Goal: Task Accomplishment & Management: Use online tool/utility

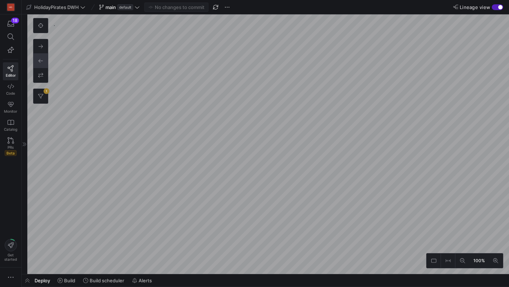
scroll to position [121, 0]
click at [45, 99] on button "1" at bounding box center [40, 96] width 14 height 14
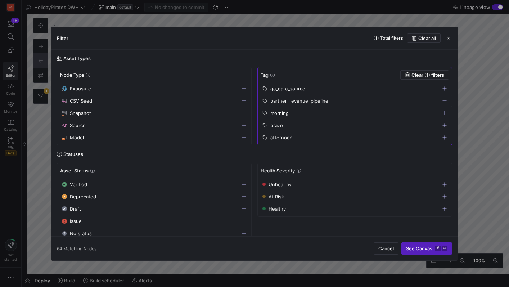
click at [445, 99] on icon "button" at bounding box center [444, 100] width 5 height 5
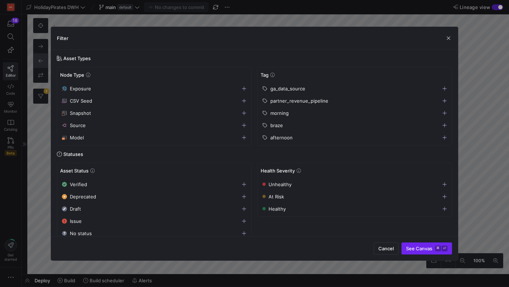
click at [428, 245] on span "See Canvas ⌘ ⏎" at bounding box center [426, 248] width 41 height 6
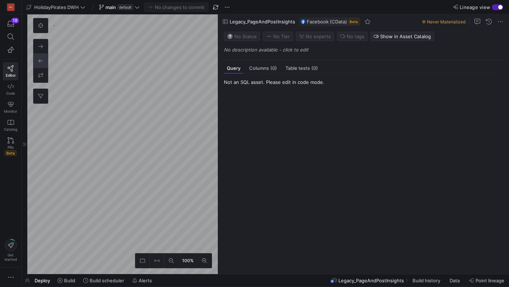
scroll to position [524, 0]
click at [116, 2] on y42-top-nav "HolidayPirates DWH main default No changes to commit Lineage view" at bounding box center [265, 7] width 487 height 14
click at [110, 5] on span "main" at bounding box center [110, 7] width 10 height 6
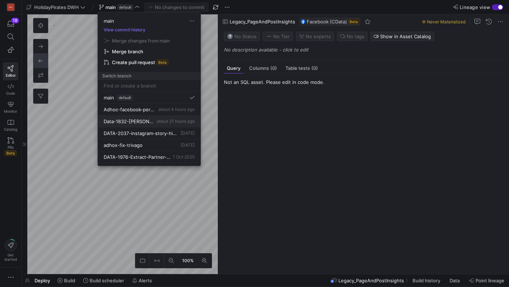
click at [140, 122] on span "Data-1832-[PERSON_NAME]" at bounding box center [129, 121] width 51 height 6
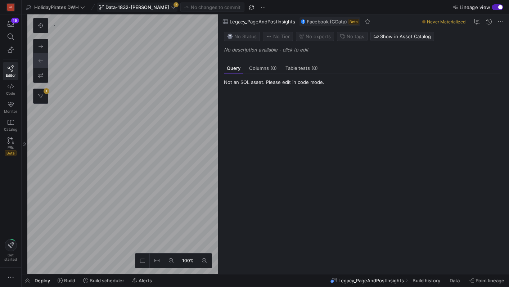
click at [161, 10] on span at bounding box center [136, 7] width 79 height 9
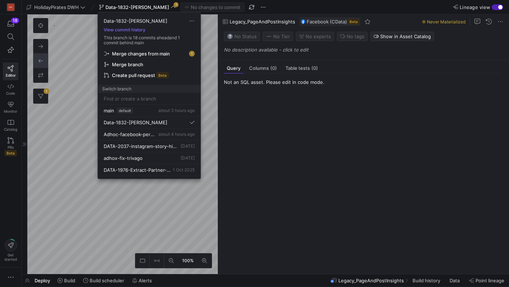
click at [174, 53] on span "Merge changes from main" at bounding box center [149, 54] width 90 height 6
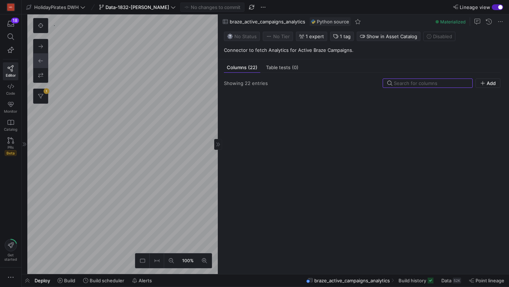
scroll to position [722, 0]
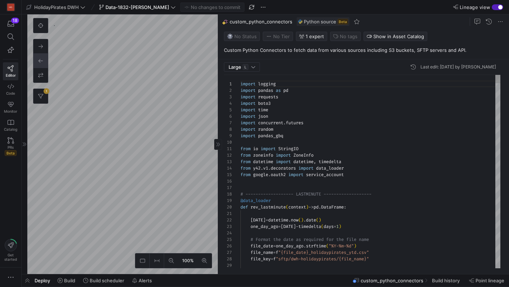
scroll to position [65, 0]
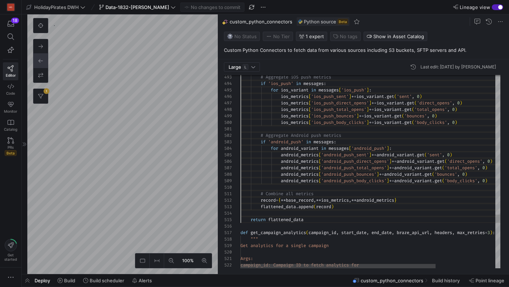
drag, startPoint x: 240, startPoint y: 143, endPoint x: 240, endPoint y: 220, distance: 77.0
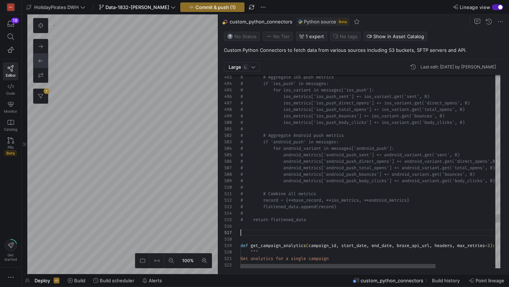
scroll to position [32, 78]
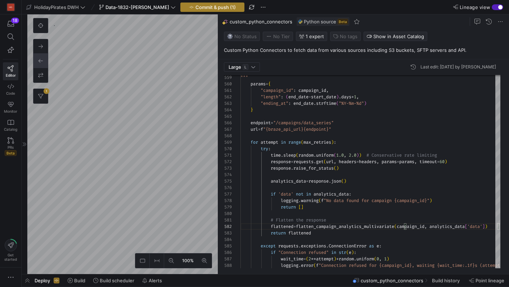
type textarea "# Flatten the response flattened = flatten_campaign_analytics_multivariate(camp…"
click at [214, 6] on span "Commit & push (1)" at bounding box center [215, 7] width 40 height 6
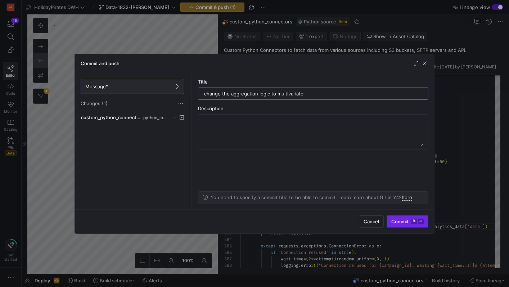
type input "change the aggregation logic to multivariate"
click at [413, 219] on kbd "⌘" at bounding box center [414, 221] width 6 height 6
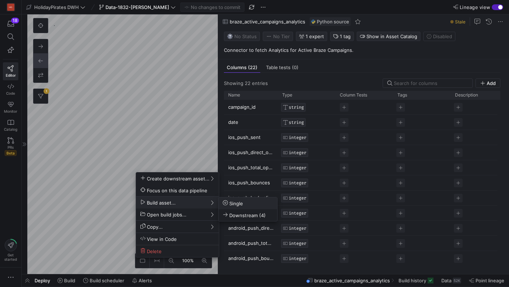
click at [234, 204] on span "Single" at bounding box center [233, 203] width 20 height 6
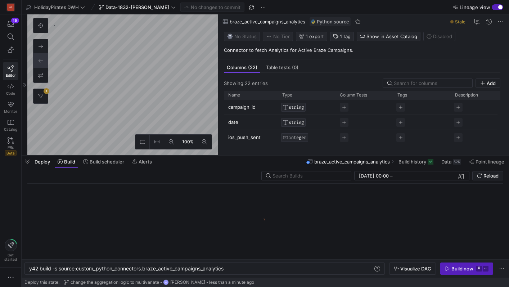
scroll to position [0, 195]
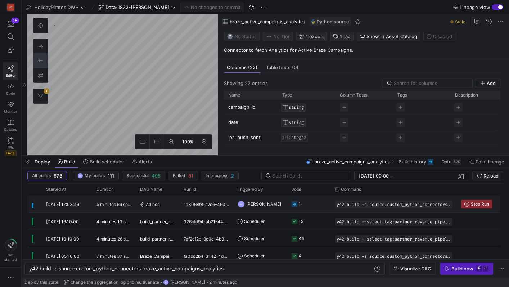
click at [192, 201] on div "1a3068f8-a7e6-460c-be20-6a1ce62f8347" at bounding box center [206, 203] width 54 height 17
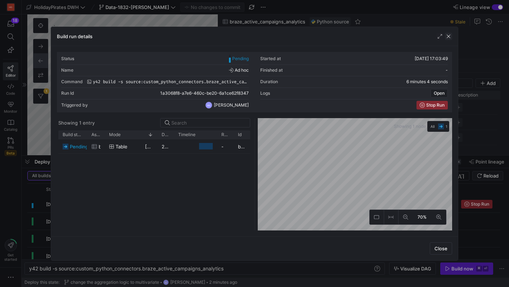
click at [449, 35] on span "button" at bounding box center [448, 36] width 7 height 7
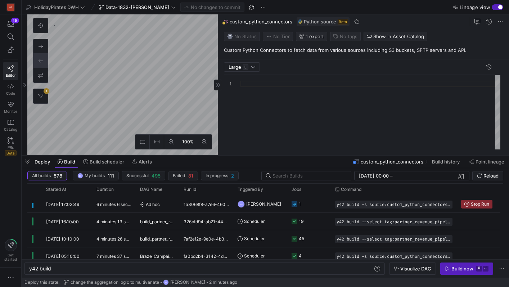
scroll to position [832, 0]
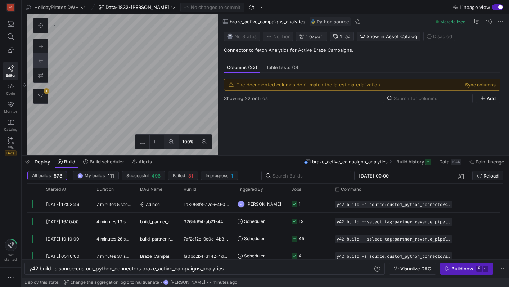
type textarea "y42 build -s source:custom_python_connectors.braze_active_campaigns_analytics"
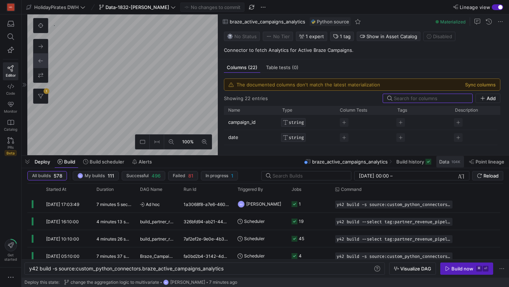
click at [450, 156] on span at bounding box center [450, 162] width 28 height 12
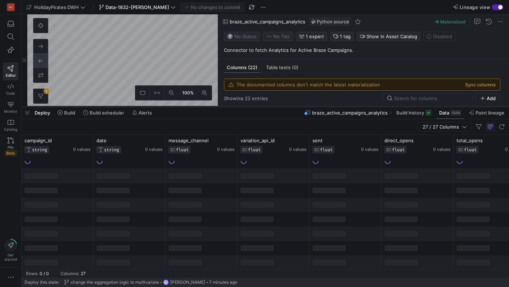
drag, startPoint x: 221, startPoint y: 156, endPoint x: 223, endPoint y: 107, distance: 49.0
click at [223, 107] on div at bounding box center [265, 106] width 487 height 3
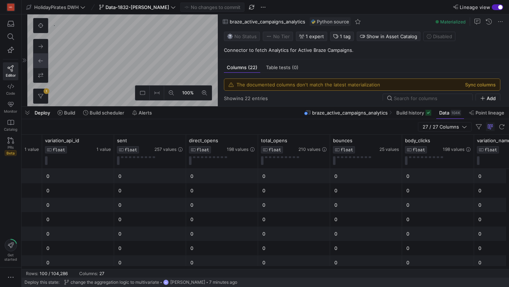
scroll to position [0, 237]
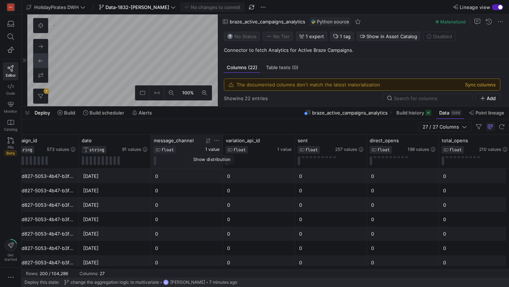
click at [214, 150] on span "1 value" at bounding box center [212, 149] width 14 height 5
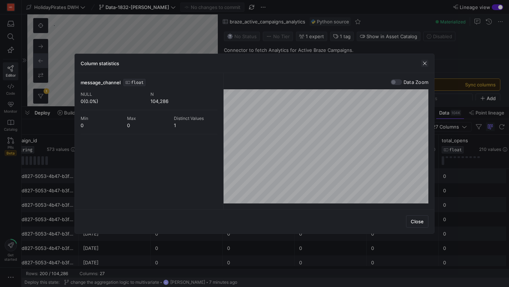
click at [426, 61] on span "button" at bounding box center [424, 63] width 7 height 7
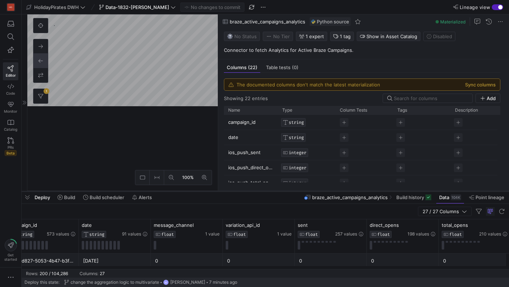
drag, startPoint x: 257, startPoint y: 107, endPoint x: 250, endPoint y: 190, distance: 83.4
click at [250, 190] on div at bounding box center [265, 191] width 487 height 3
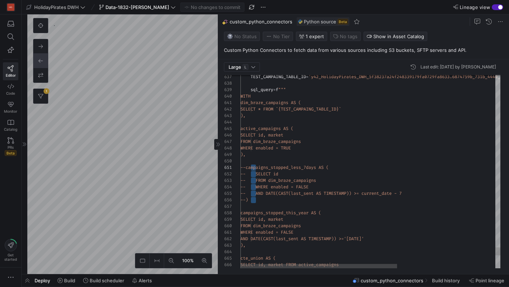
drag, startPoint x: 254, startPoint y: 167, endPoint x: 251, endPoint y: 198, distance: 30.7
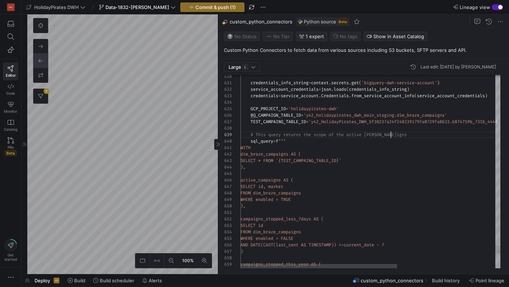
scroll to position [52, 150]
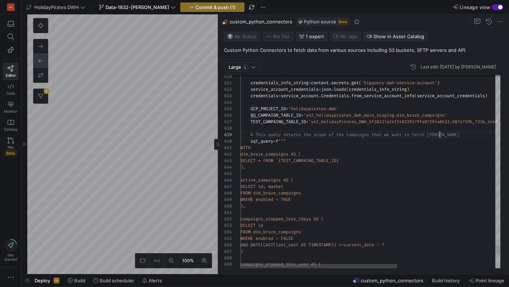
scroll to position [45, 199]
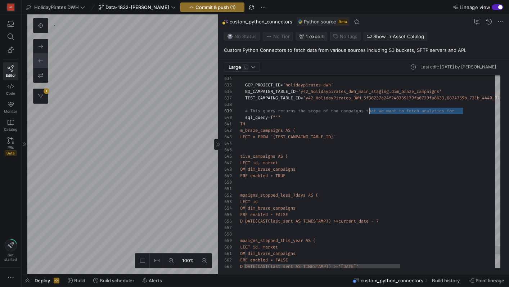
scroll to position [52, 135]
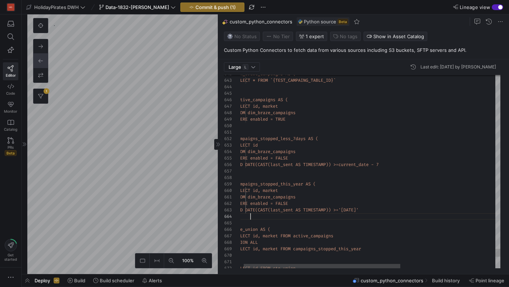
scroll to position [52, 0]
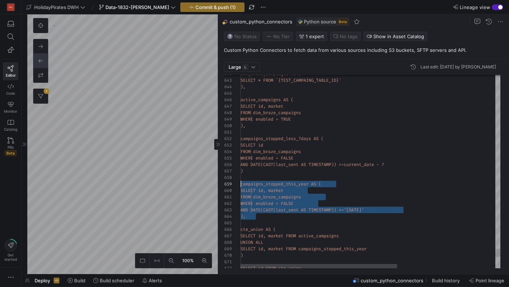
drag, startPoint x: 272, startPoint y: 217, endPoint x: 231, endPoint y: 184, distance: 52.7
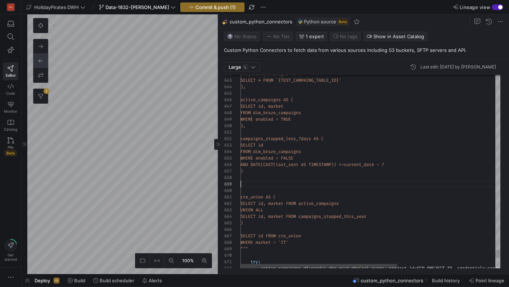
scroll to position [45, 0]
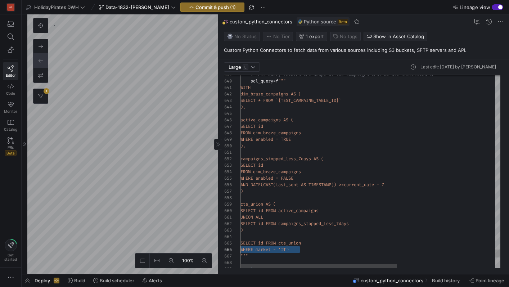
scroll to position [32, 0]
drag, startPoint x: 310, startPoint y: 251, endPoint x: 241, endPoint y: 251, distance: 69.4
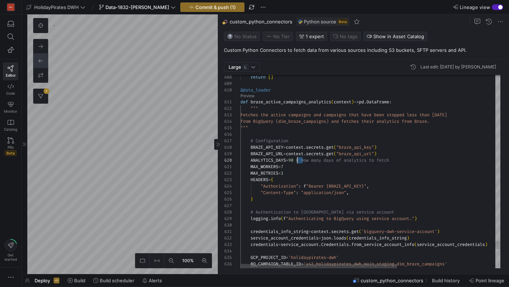
drag, startPoint x: 301, startPoint y: 161, endPoint x: 295, endPoint y: 161, distance: 6.1
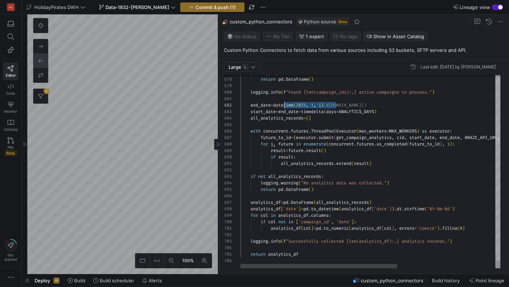
scroll to position [6, 39]
drag, startPoint x: 336, startPoint y: 105, endPoint x: 279, endPoint y: 105, distance: 56.5
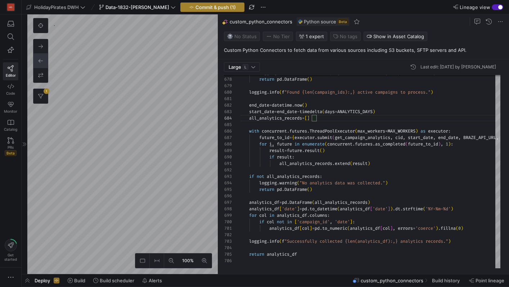
type textarea "end_date = datetime.now() start_date = end_date - timedelta(days=ANALYTICS_DAYS…"
click at [214, 7] on span "Commit & push (1)" at bounding box center [215, 7] width 40 height 6
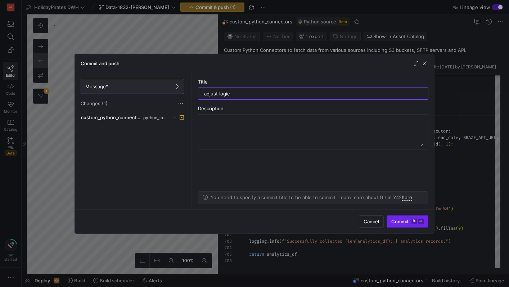
type input "adjust logic"
click at [400, 219] on span "Commit ⌘ ⏎" at bounding box center [407, 221] width 32 height 6
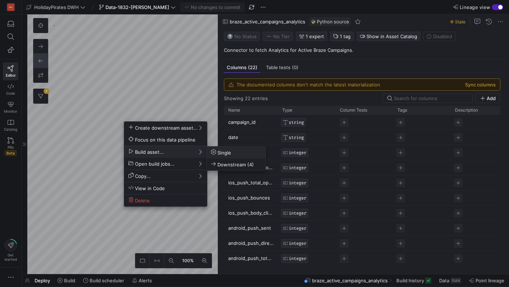
click at [226, 152] on span "Single" at bounding box center [221, 152] width 20 height 6
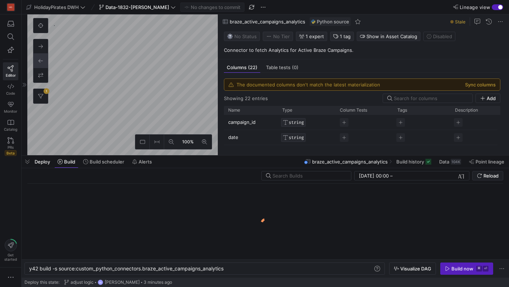
scroll to position [0, 195]
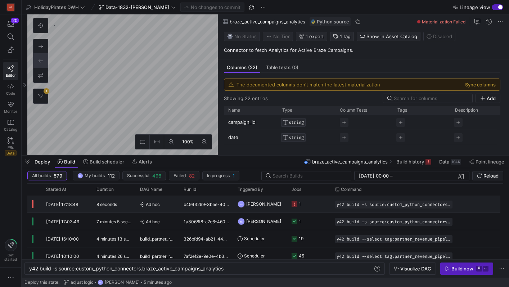
click at [210, 202] on div "b4943299-3b5e-4088-a2d5-251690a1d580" at bounding box center [206, 203] width 54 height 17
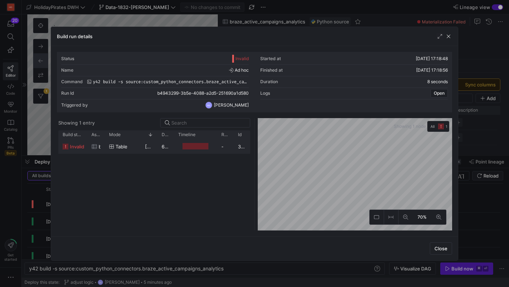
click at [151, 149] on span "08/10/25, 17:18:50" at bounding box center [162, 147] width 35 height 6
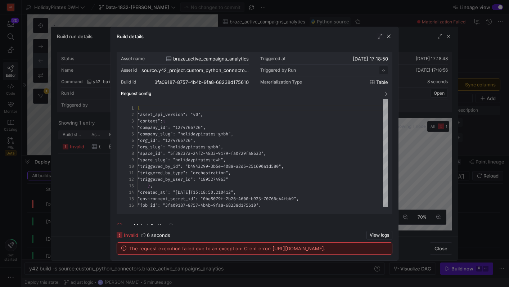
scroll to position [65, 0]
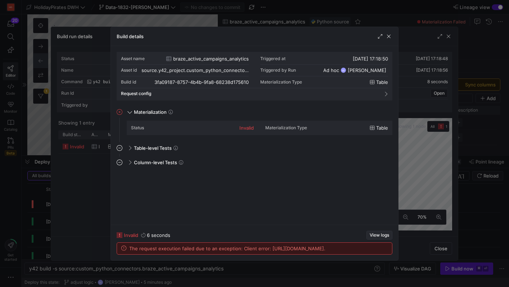
click at [375, 232] on span "View logs" at bounding box center [378, 234] width 19 height 5
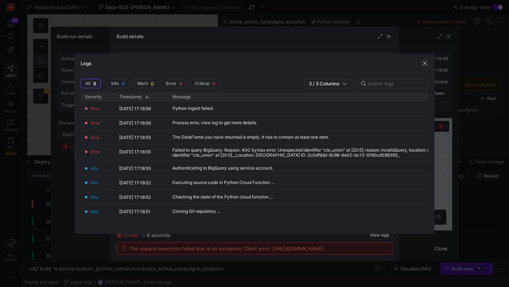
click at [424, 65] on span "button" at bounding box center [424, 63] width 7 height 7
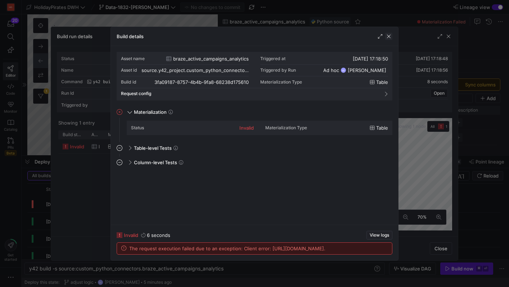
click at [390, 36] on span "button" at bounding box center [388, 36] width 7 height 7
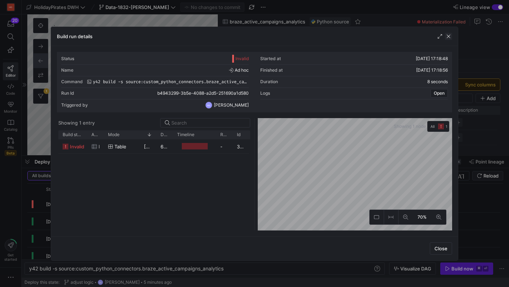
click at [449, 38] on span "button" at bounding box center [448, 36] width 7 height 7
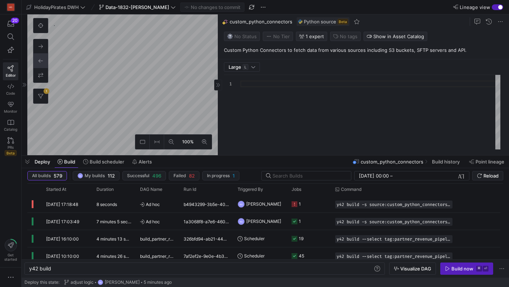
type textarea "y42 build"
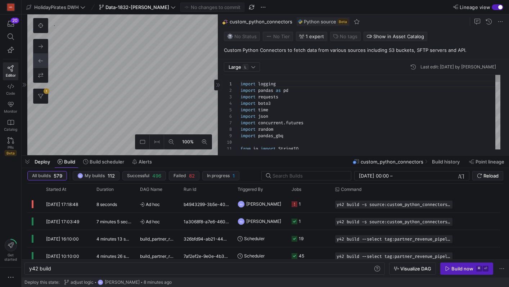
scroll to position [65, 0]
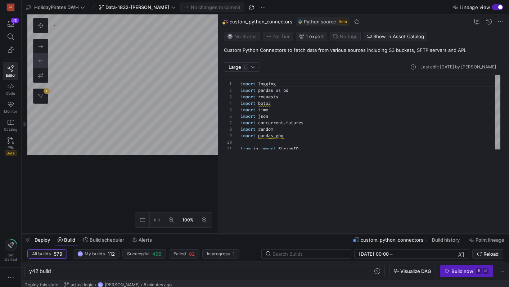
click at [267, 234] on div at bounding box center [265, 233] width 487 height 3
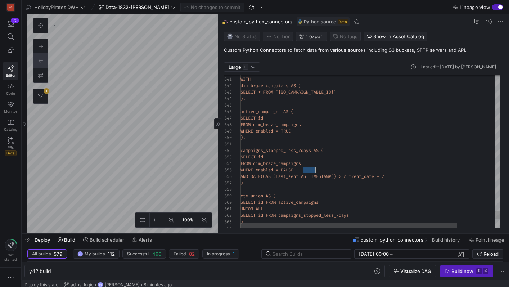
scroll to position [26, 75]
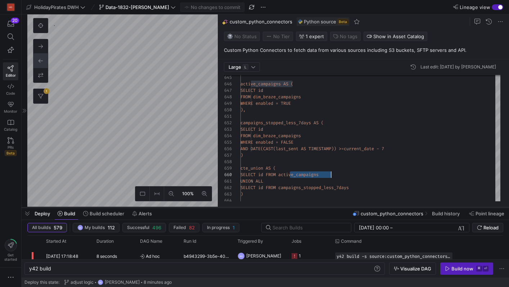
drag, startPoint x: 250, startPoint y: 233, endPoint x: 251, endPoint y: 207, distance: 26.3
click at [251, 207] on div at bounding box center [265, 207] width 487 height 3
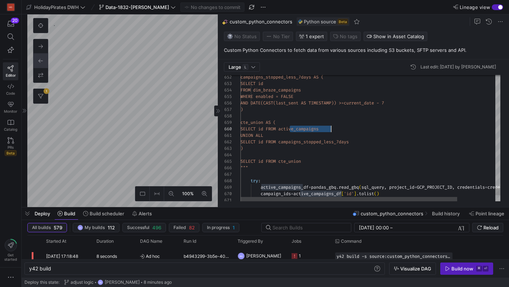
type textarea "UNION ALL SELECT id FROM campaigns_stopped_less_7days ) SELECT id FROM cte_unio…"
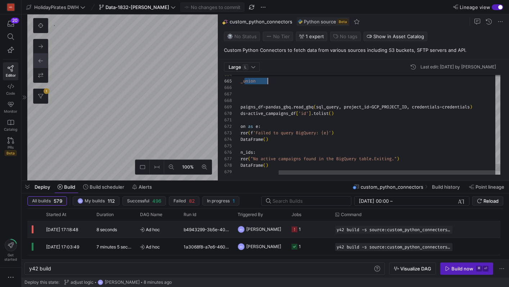
scroll to position [26, 73]
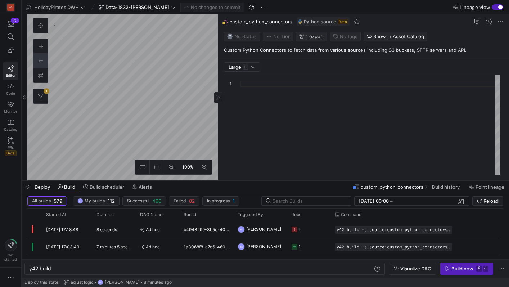
type textarea "y42 build"
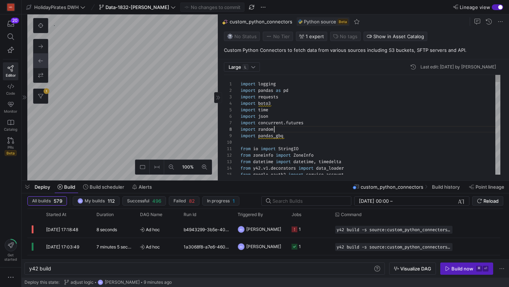
scroll to position [45, 34]
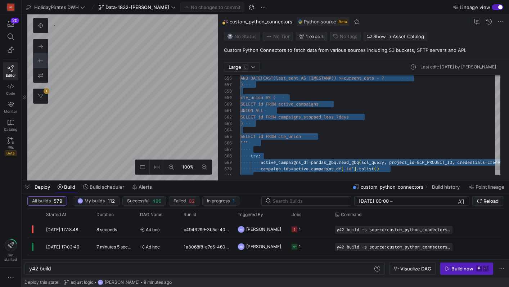
scroll to position [0, 0]
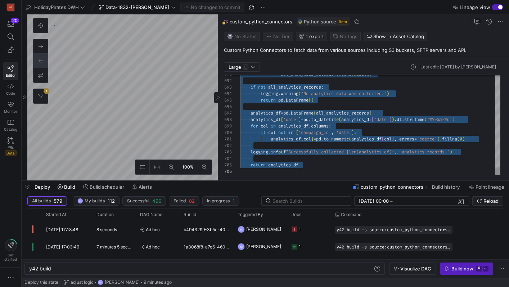
type textarea "analytics_df[col] = [DOMAIN_NAME]_numeric(analytics_df[col], errors='coerce').f…"
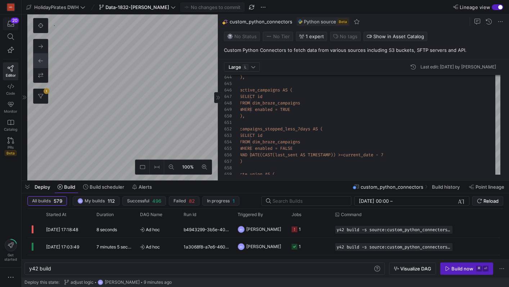
click at [11, 23] on icon "button" at bounding box center [11, 24] width 6 height 6
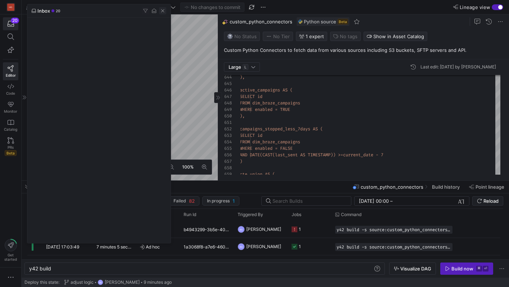
click at [161, 12] on span "button" at bounding box center [162, 10] width 7 height 7
